Goal: Transaction & Acquisition: Purchase product/service

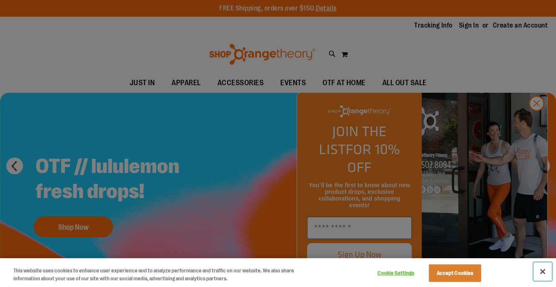
click at [544, 272] on button "Close" at bounding box center [543, 272] width 18 height 18
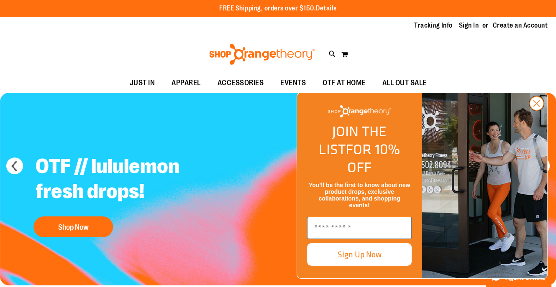
click at [536, 107] on icon "Close dialog" at bounding box center [537, 104] width 6 height 6
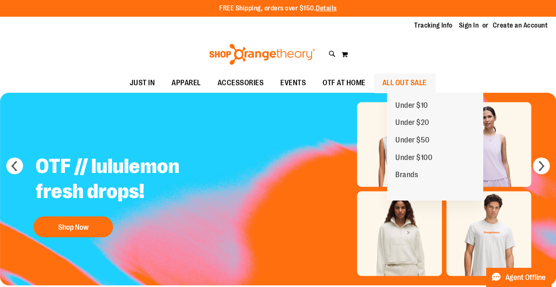
click at [420, 84] on span "ALL OUT SALE" at bounding box center [404, 83] width 44 height 19
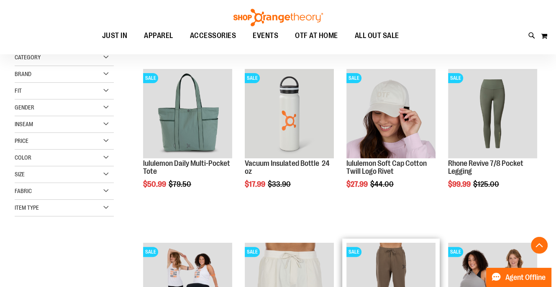
scroll to position [83, 0]
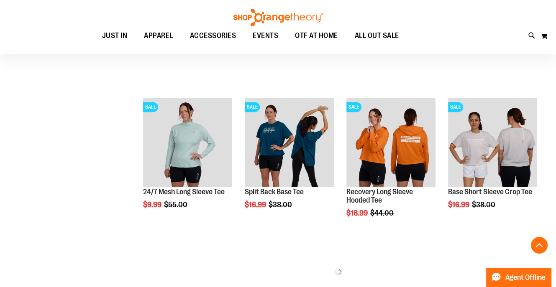
scroll to position [920, 0]
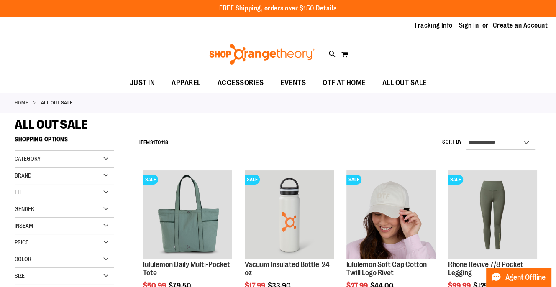
click at [104, 159] on div "Category" at bounding box center [64, 159] width 99 height 17
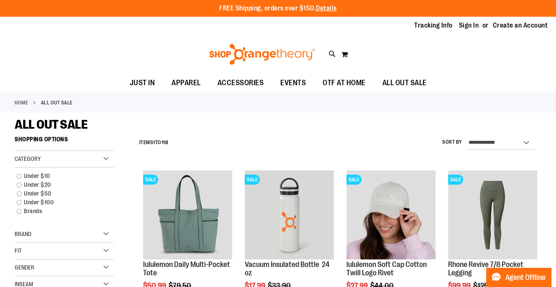
click at [105, 159] on div "Category" at bounding box center [64, 159] width 99 height 17
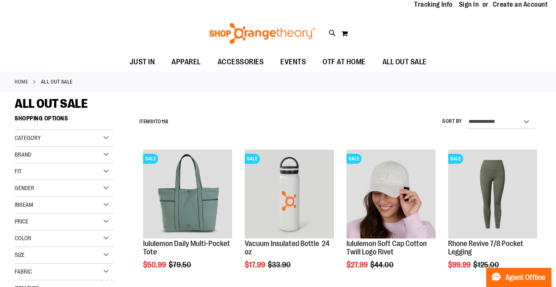
scroll to position [41, 0]
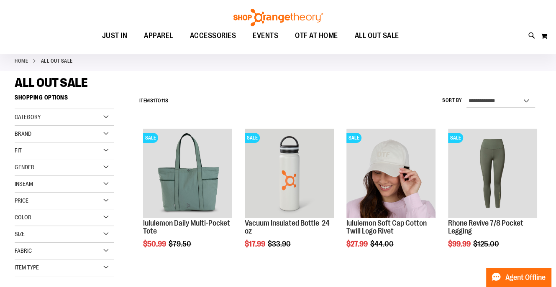
click at [105, 133] on div "Brand" at bounding box center [64, 134] width 99 height 17
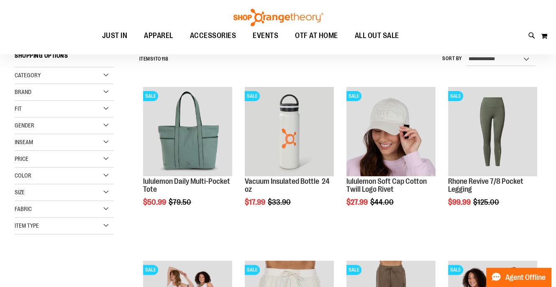
click at [104, 226] on div "Item Type" at bounding box center [64, 226] width 99 height 17
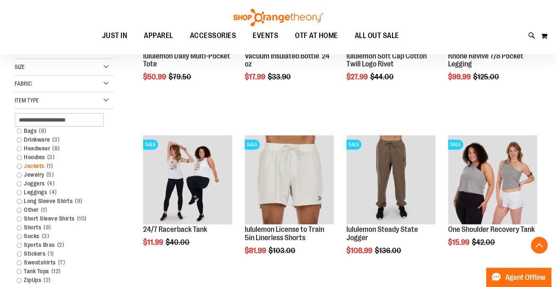
scroll to position [251, 0]
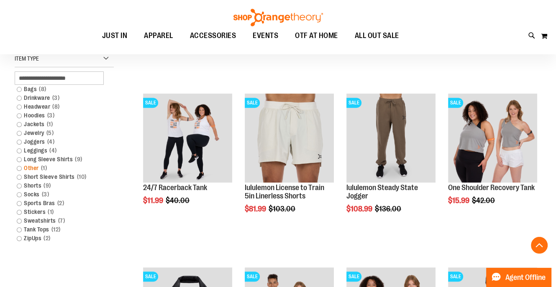
click at [29, 166] on link "Other 1 item" at bounding box center [60, 168] width 95 height 9
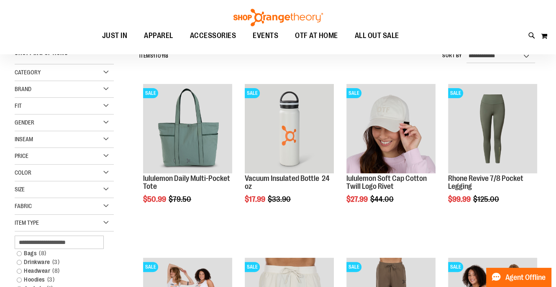
scroll to position [78, 0]
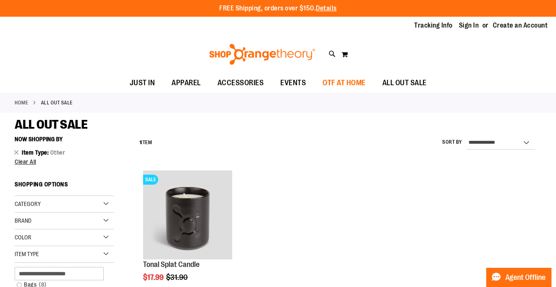
click at [352, 84] on span "OTF AT HOME" at bounding box center [344, 83] width 43 height 19
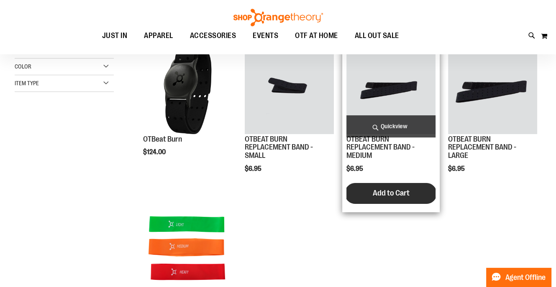
scroll to position [84, 0]
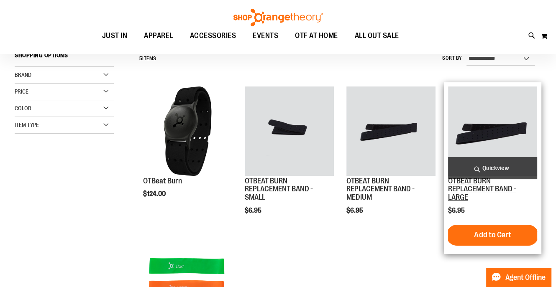
click at [456, 190] on link "OTBEAT BURN REPLACEMENT BAND - LARGE" at bounding box center [482, 189] width 68 height 25
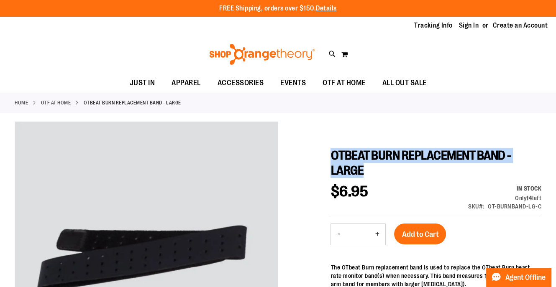
drag, startPoint x: 332, startPoint y: 154, endPoint x: 444, endPoint y: 164, distance: 112.3
click at [444, 164] on h1 "OTBEAT BURN REPLACEMENT BAND - LARGE" at bounding box center [436, 163] width 211 height 30
copy span "OTBEAT BURN REPLACEMENT BAND - LARGE"
